Goal: Information Seeking & Learning: Find specific fact

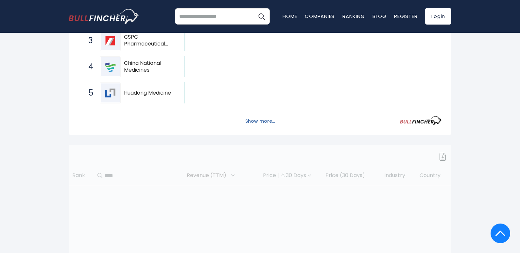
scroll to position [212, 0]
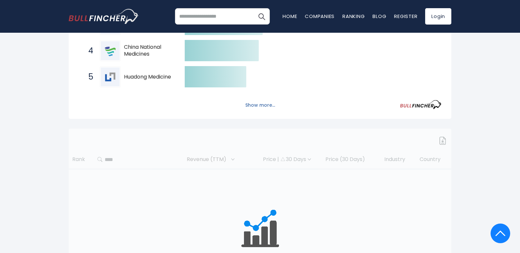
click at [243, 107] on button "Show more..." at bounding box center [260, 105] width 38 height 11
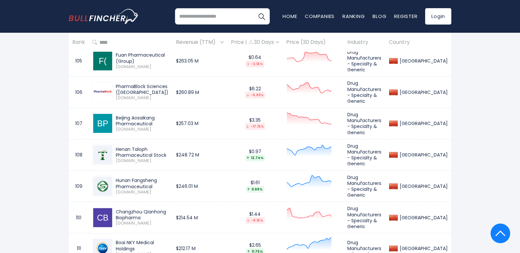
scroll to position [3743, 0]
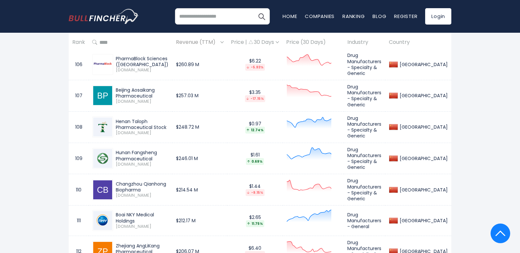
drag, startPoint x: 115, startPoint y: 90, endPoint x: 144, endPoint y: 97, distance: 29.6
click at [144, 181] on div "Changzhou Qianhong Biopharma 002550.SZ" at bounding box center [141, 189] width 56 height 17
copy div "Changzhou Qianhong Biopharma"
drag, startPoint x: 116, startPoint y: 123, endPoint x: 182, endPoint y: 122, distance: 66.1
click at [169, 212] on div "Boai NKY Medical Holdings" at bounding box center [142, 218] width 53 height 12
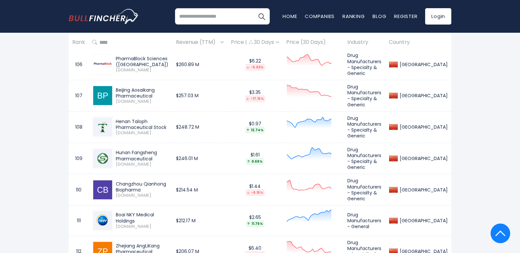
copy div "Boai NKY Medical Holdings"
drag, startPoint x: 116, startPoint y: 153, endPoint x: 163, endPoint y: 157, distance: 47.3
click at [163, 243] on div "Zhejiang AngLiKang Pharmaceutical" at bounding box center [142, 249] width 53 height 12
copy div "Zhejiang AngLiKang Pharmaceutical"
drag, startPoint x: 116, startPoint y: 183, endPoint x: 129, endPoint y: 187, distance: 13.9
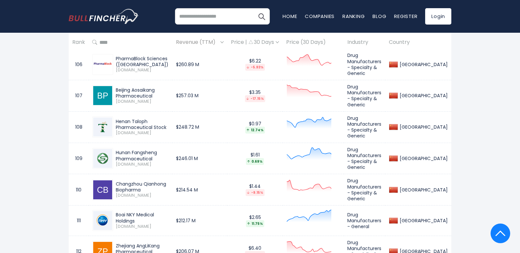
copy div "Jinghua Pharmaceutical Group"
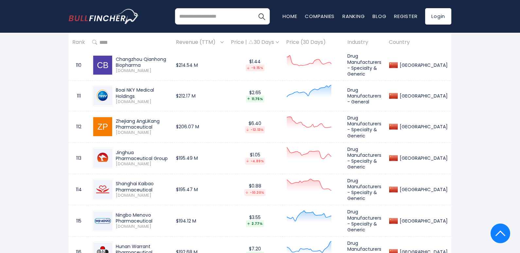
scroll to position [3874, 0]
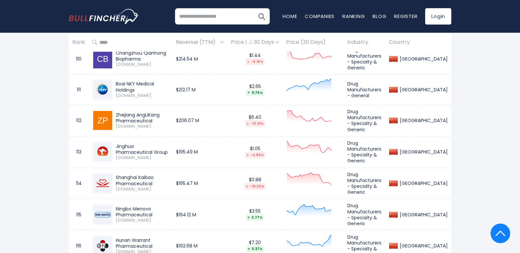
drag, startPoint x: 117, startPoint y: 81, endPoint x: 157, endPoint y: 90, distance: 41.6
click at [157, 174] on div "Shanghai Kaibao Pharmaceutical 300039.SZ" at bounding box center [141, 182] width 56 height 17
click at [159, 174] on div "Shanghai Kaibao Pharmaceutical 300039.SZ" at bounding box center [141, 182] width 56 height 17
click at [156, 174] on div "Shanghai Kaibao Pharmaceutical" at bounding box center [142, 180] width 53 height 12
click at [116, 174] on div "Shanghai Kaibao Pharmaceutical" at bounding box center [142, 180] width 53 height 12
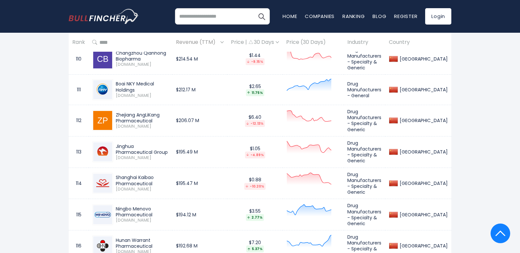
drag, startPoint x: 116, startPoint y: 79, endPoint x: 152, endPoint y: 86, distance: 36.9
click at [152, 174] on div "Shanghai Kaibao Pharmaceutical" at bounding box center [142, 180] width 53 height 12
copy div "Shanghai Kaibao Pharmaceutical"
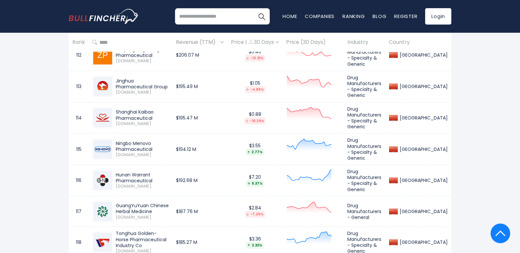
scroll to position [3907, 0]
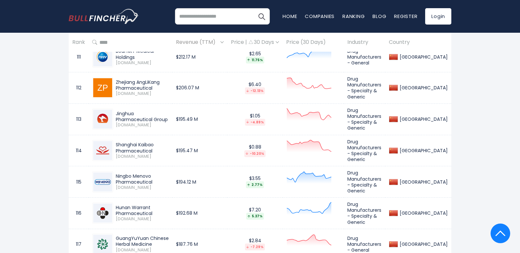
drag, startPoint x: 116, startPoint y: 78, endPoint x: 158, endPoint y: 83, distance: 41.7
click at [158, 173] on div "Ningbo Menovo Pharmaceutical" at bounding box center [142, 179] width 53 height 12
copy div "Ningbo Menovo Pharmaceutical"
drag, startPoint x: 116, startPoint y: 110, endPoint x: 156, endPoint y: 116, distance: 41.0
click at [156, 204] on div "Hunan Warrant Pharmaceutical" at bounding box center [142, 210] width 53 height 12
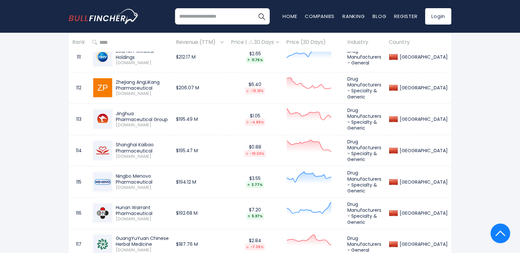
copy div "Hunan Warrant Pharmaceutical"
drag, startPoint x: 117, startPoint y: 139, endPoint x: 137, endPoint y: 147, distance: 21.0
click at [137, 235] on div "GuangYuYuan Chinese Herbal Medicine" at bounding box center [142, 241] width 53 height 12
copy div "GuangYuYuan Chinese Herbal Medicine"
drag, startPoint x: 116, startPoint y: 170, endPoint x: 180, endPoint y: 176, distance: 64.0
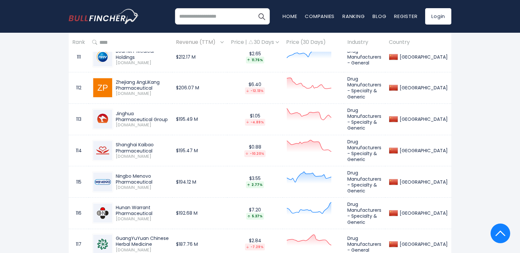
copy div "Tonghua Golden-Horse Pharmaceutical Industry Co"
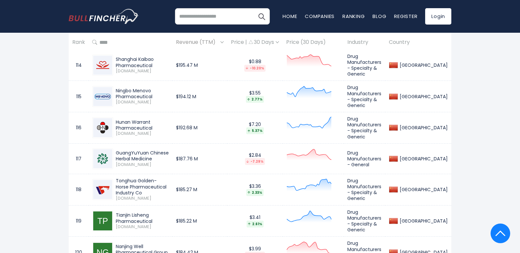
scroll to position [4005, 0]
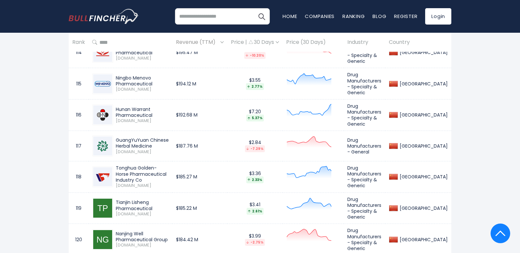
drag, startPoint x: 116, startPoint y: 102, endPoint x: 160, endPoint y: 108, distance: 43.9
click at [160, 199] on div "Tianjin Lisheng Pharmaceutical" at bounding box center [142, 205] width 53 height 12
copy div "Tianjin Lisheng Pharmaceutical"
drag, startPoint x: 116, startPoint y: 133, endPoint x: 133, endPoint y: 137, distance: 18.2
click at [133, 231] on div "Nanjing Well Pharmaceutical Group" at bounding box center [142, 237] width 53 height 12
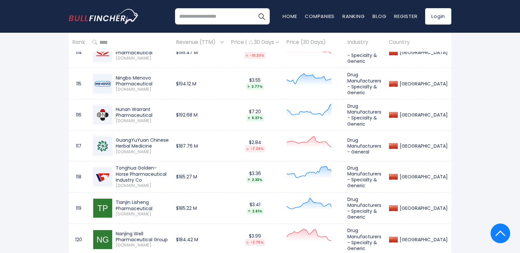
drag, startPoint x: 116, startPoint y: 166, endPoint x: 158, endPoint y: 169, distance: 41.9
drag, startPoint x: 116, startPoint y: 193, endPoint x: 162, endPoint y: 199, distance: 45.8
